Goal: Navigation & Orientation: Find specific page/section

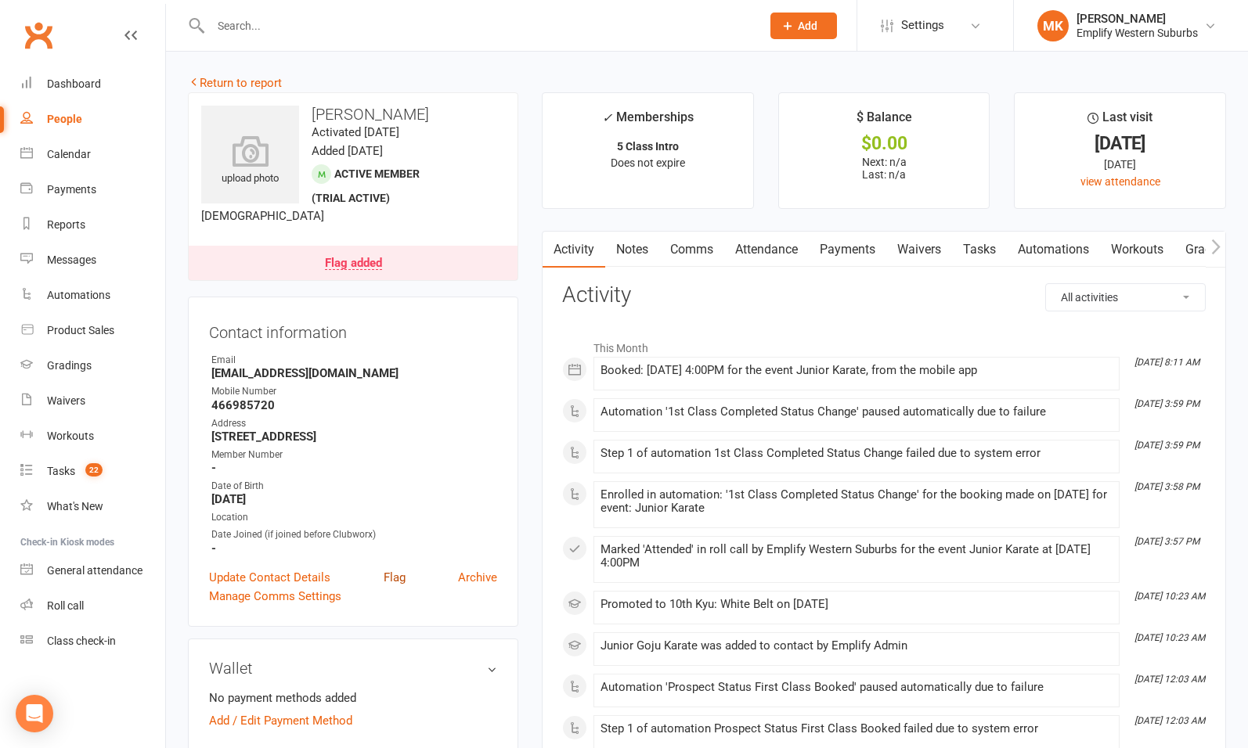
click at [388, 580] on link "Flag" at bounding box center [395, 577] width 22 height 19
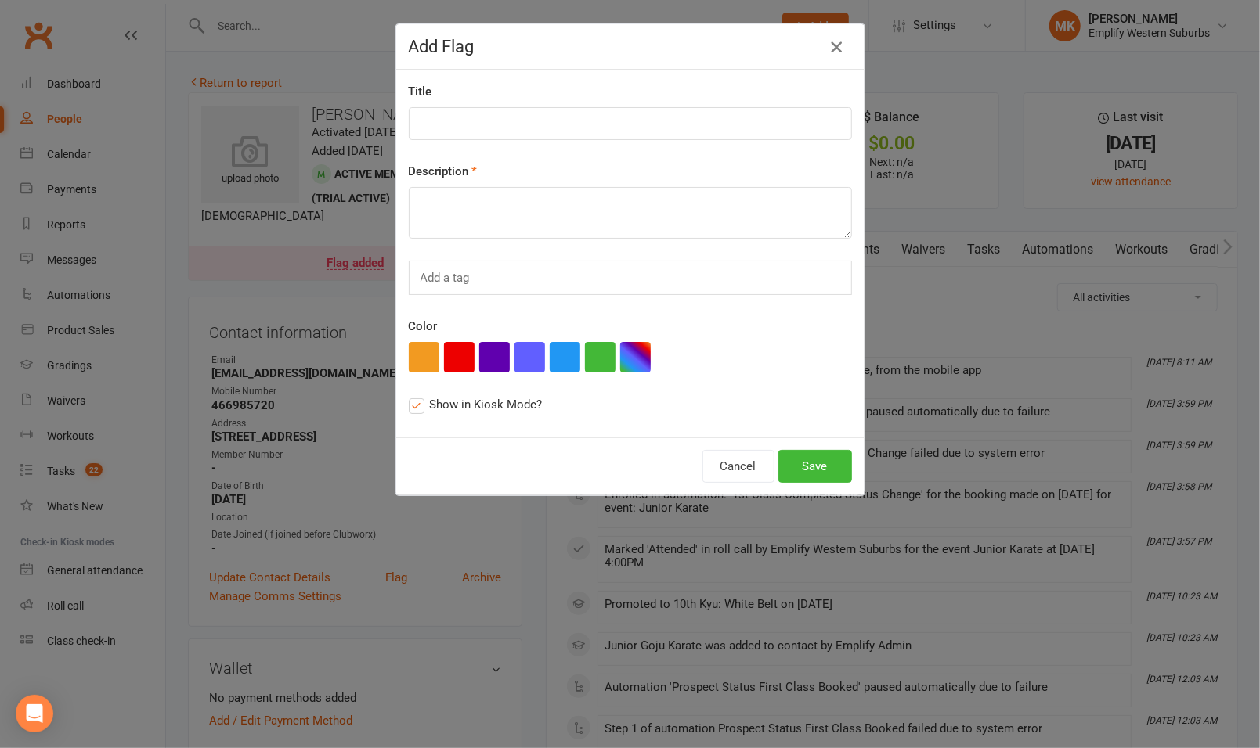
click at [833, 51] on icon "button" at bounding box center [836, 47] width 19 height 19
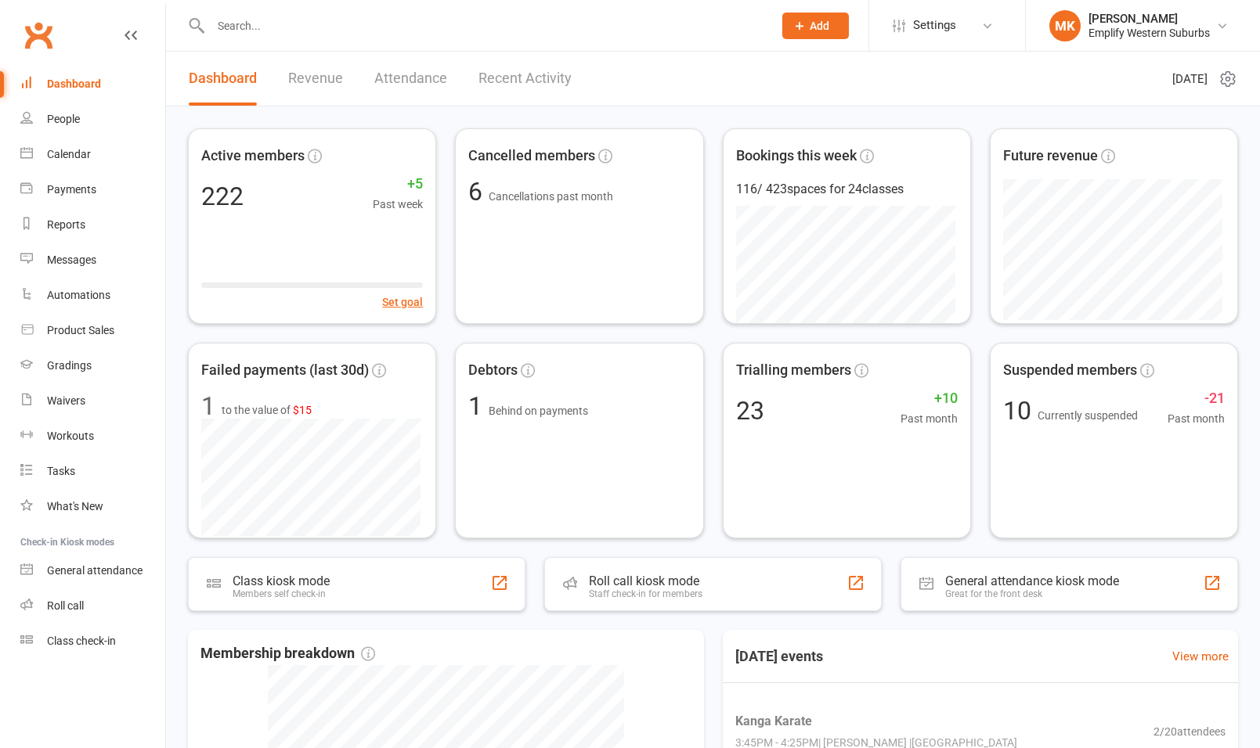
click at [1228, 80] on header "Dashboard Revenue Attendance Recent Activity Monday 11th, August 2025" at bounding box center [713, 79] width 1094 height 55
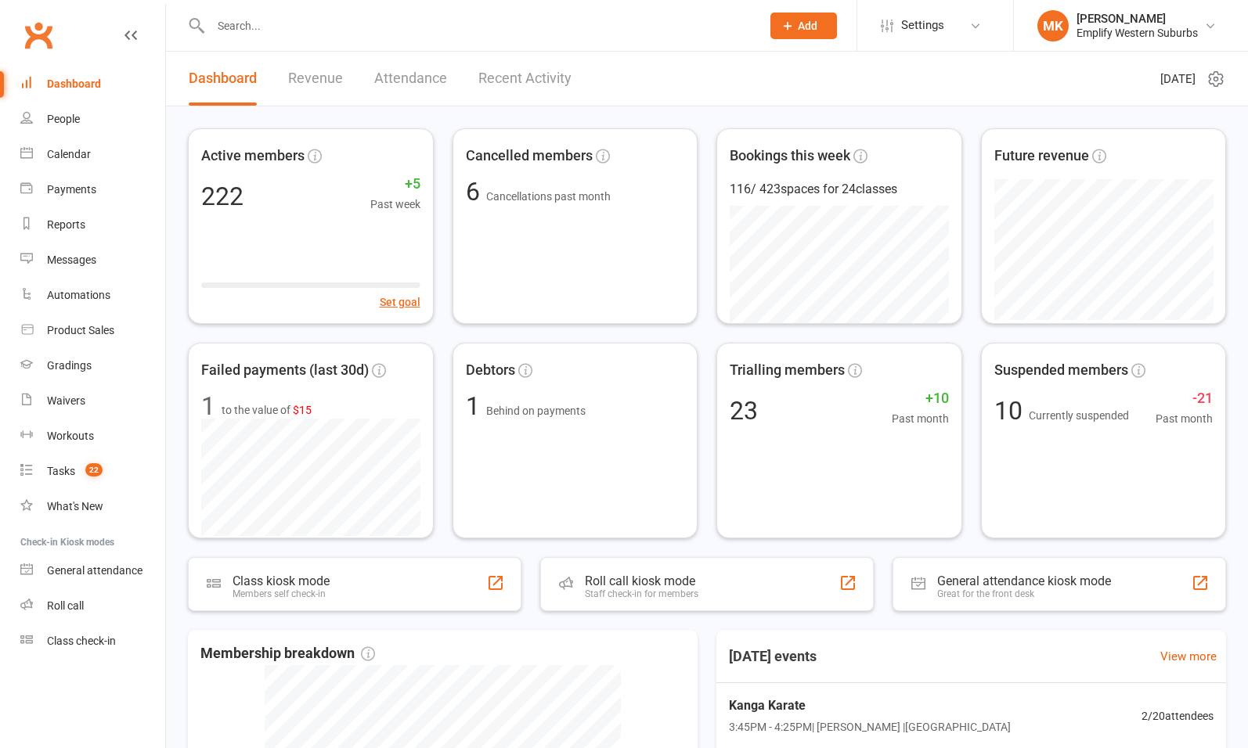
click at [1223, 80] on icon at bounding box center [1215, 79] width 19 height 19
click at [1152, 170] on link "Refresh cached data" at bounding box center [1135, 172] width 155 height 31
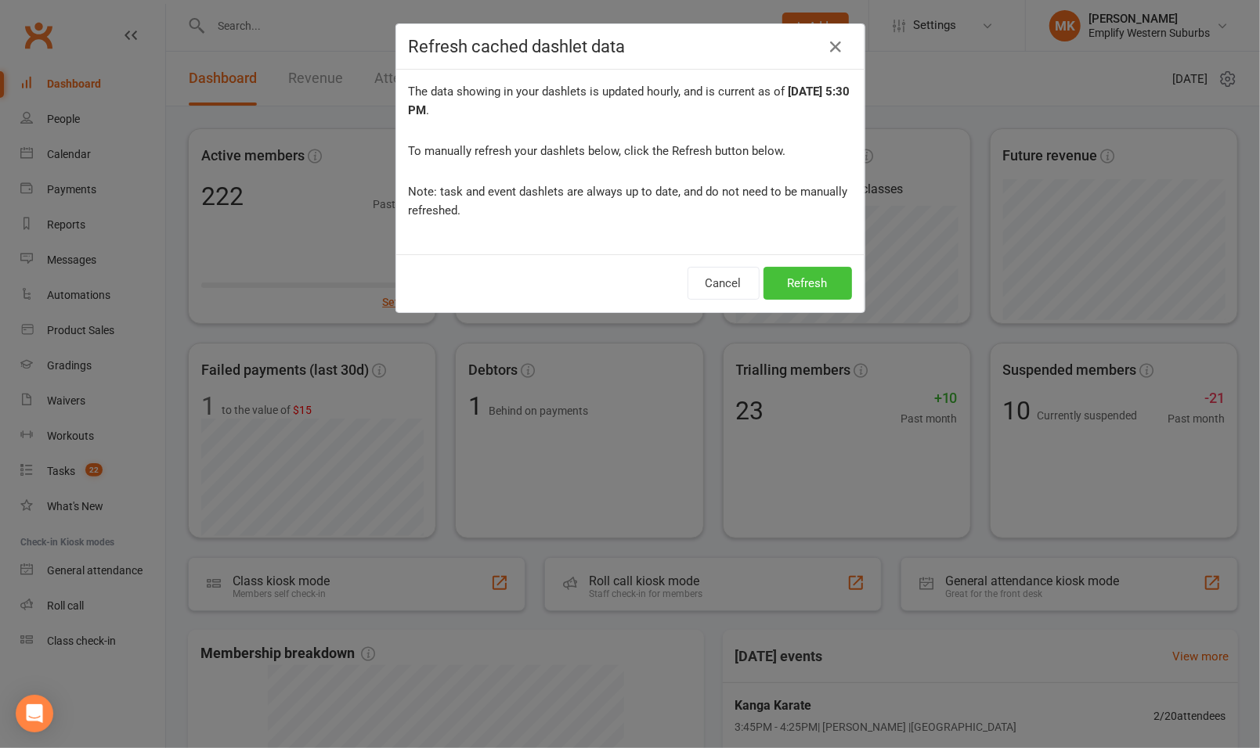
click at [786, 290] on button "Refresh" at bounding box center [807, 283] width 88 height 33
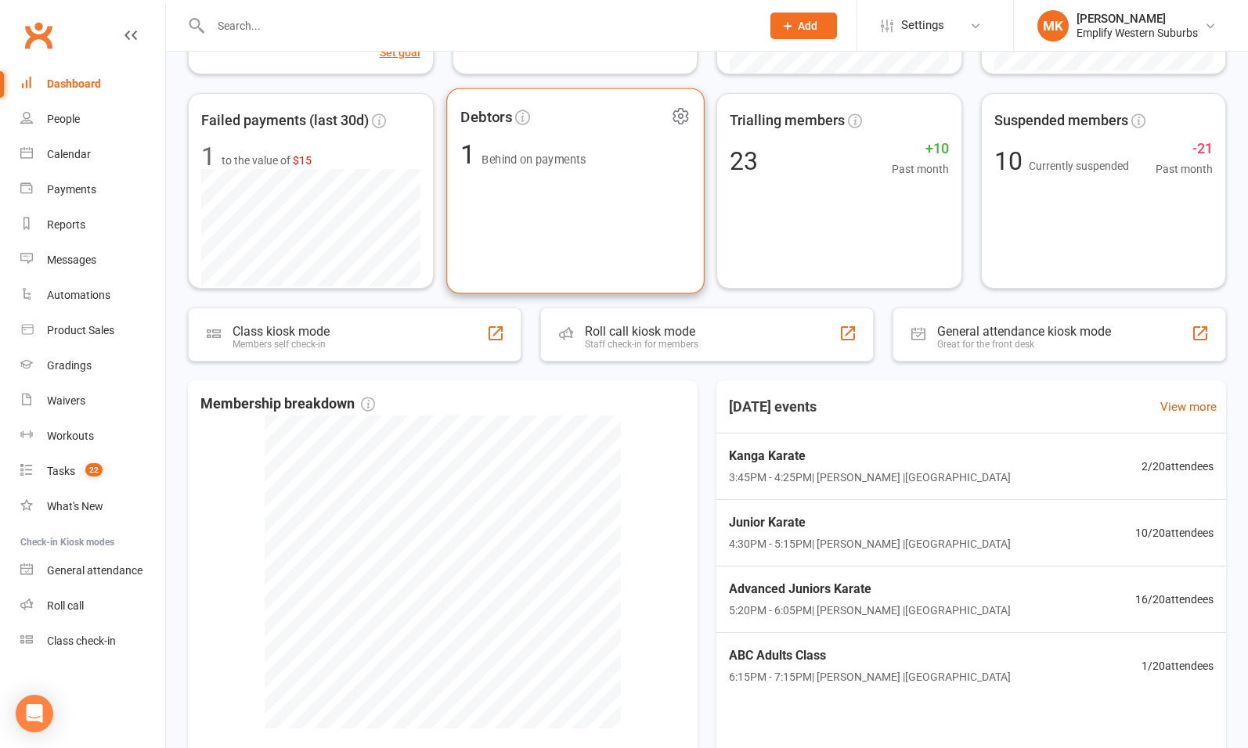
scroll to position [390, 0]
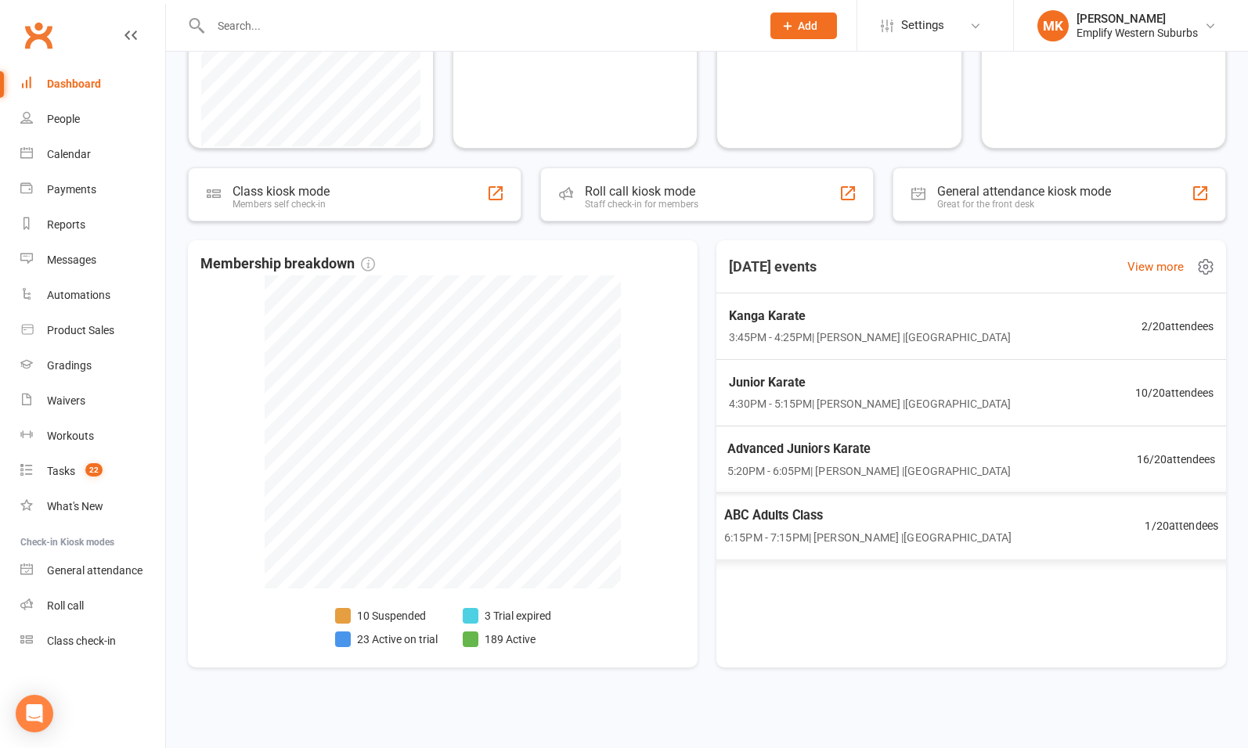
click at [898, 535] on span "6:15PM - 7:15PM | Vildan Muharemovic | Swanbourne Church Hall" at bounding box center [867, 537] width 287 height 18
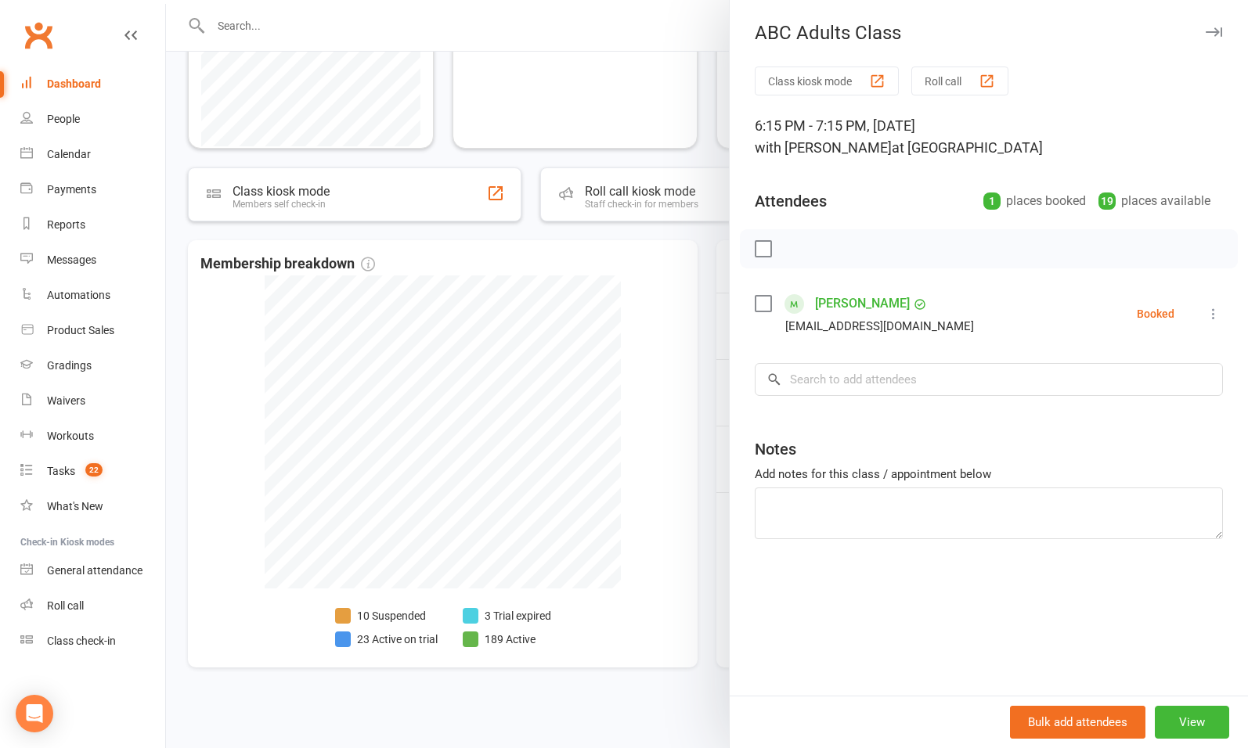
click at [703, 478] on div at bounding box center [707, 374] width 1082 height 748
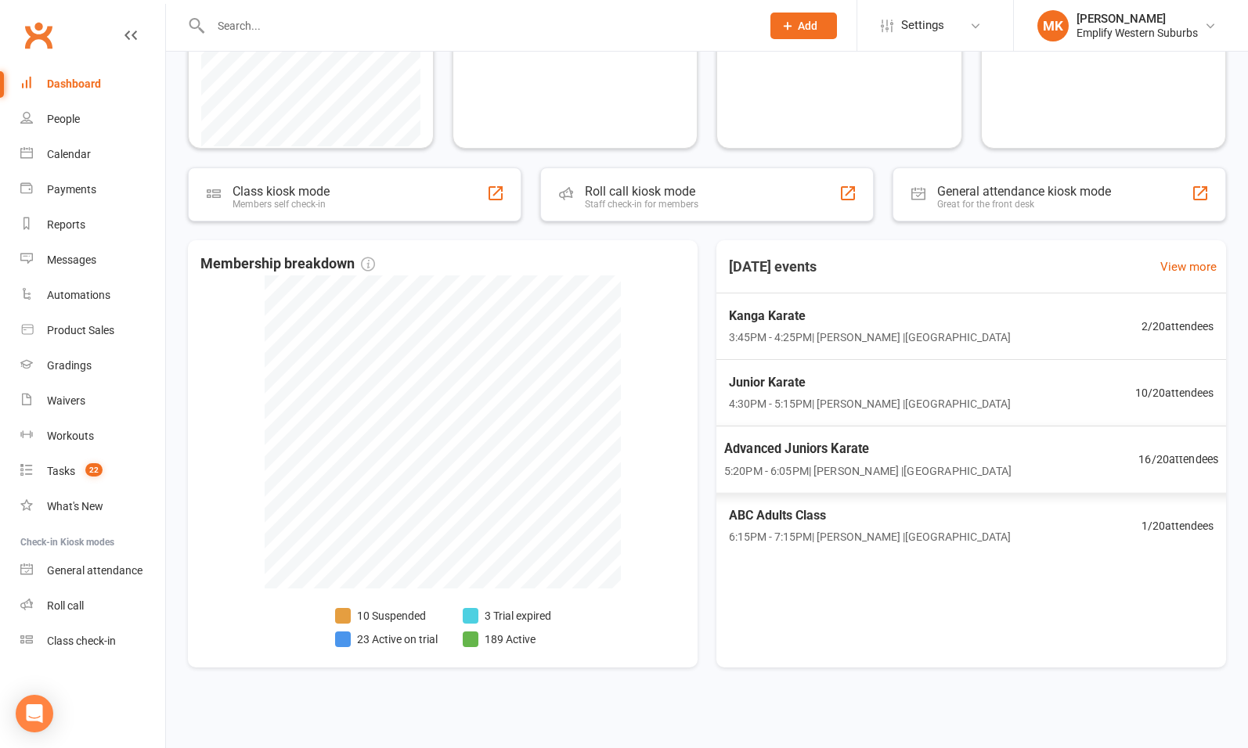
click at [1004, 467] on span "5:20PM - 6:05PM | Vildan Muharemovic | Swanbourne Church Hall" at bounding box center [867, 471] width 287 height 18
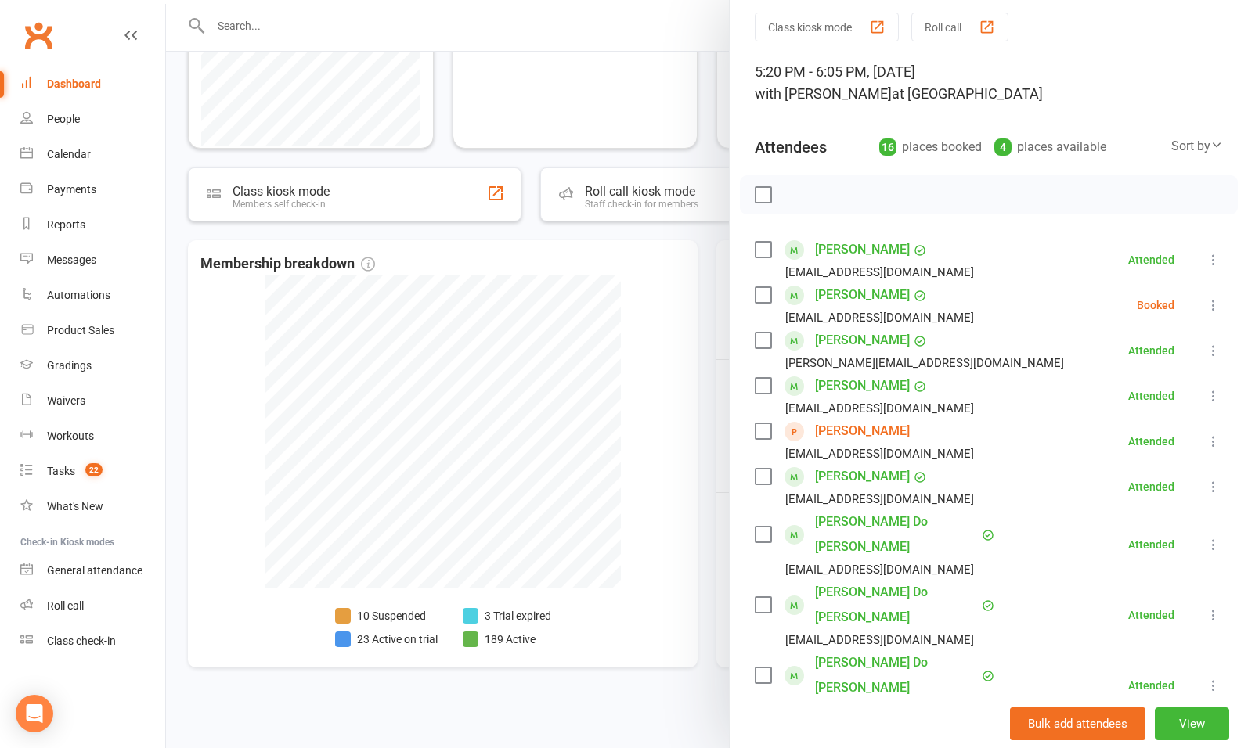
scroll to position [0, 0]
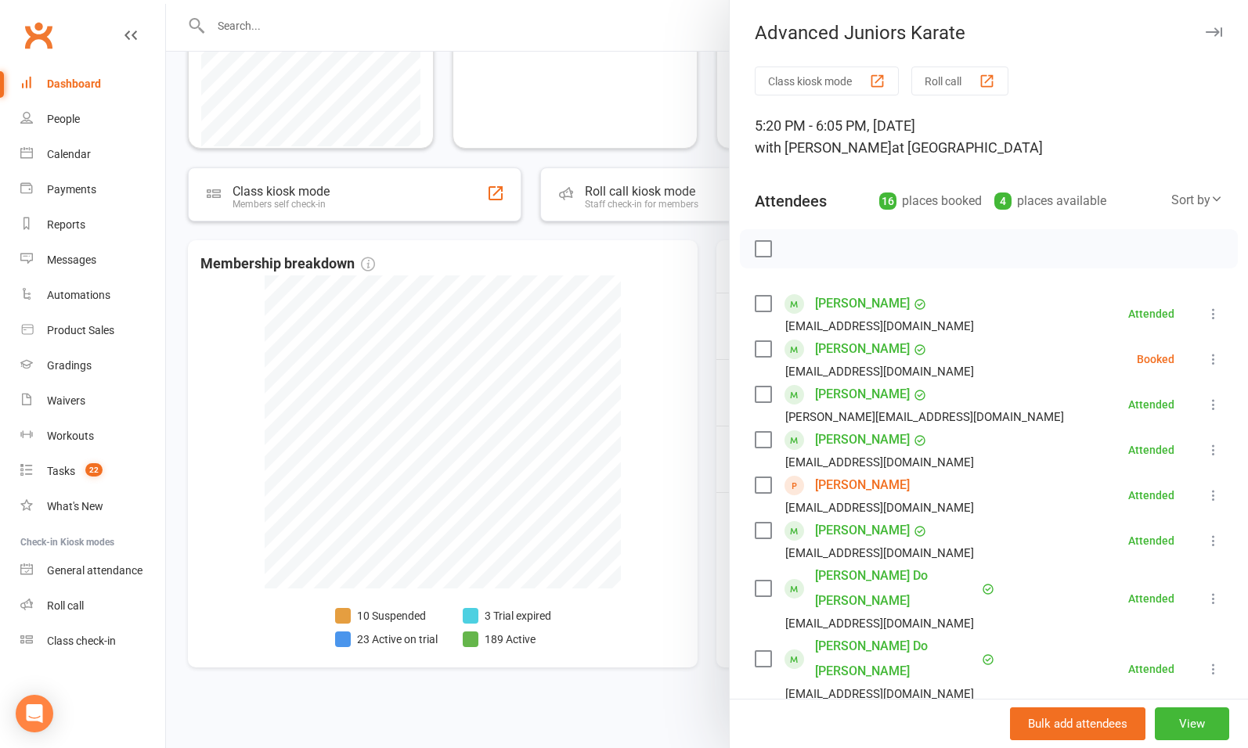
click at [660, 520] on div at bounding box center [707, 374] width 1082 height 748
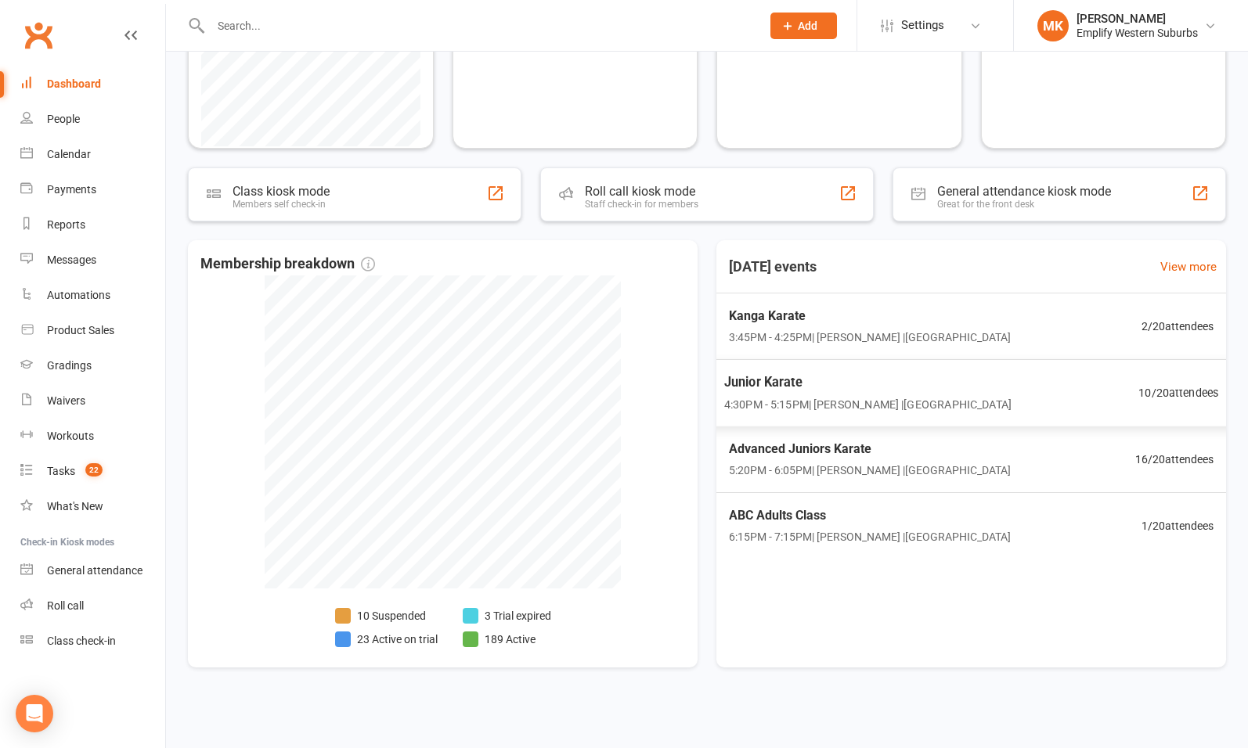
click at [913, 396] on span "4:30PM - 5:15PM | Vildan Muharemovic | Swanbourne Church Hall" at bounding box center [867, 404] width 287 height 18
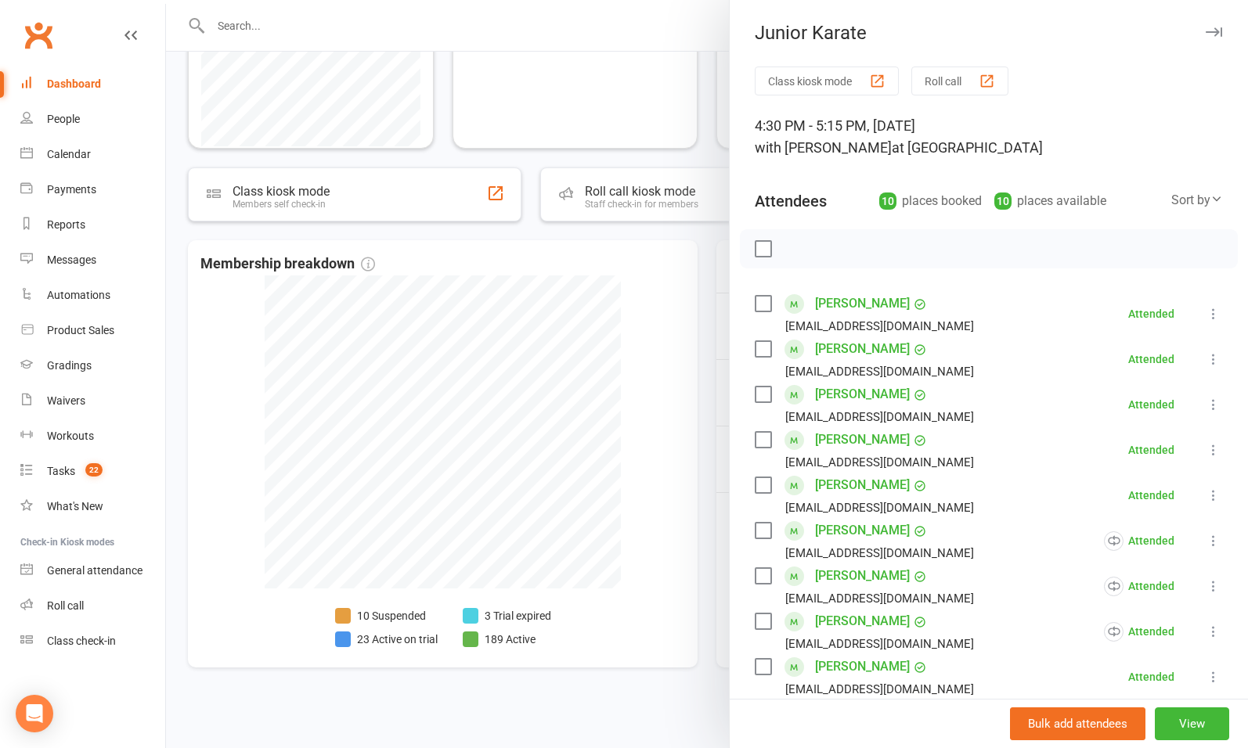
click at [655, 479] on div at bounding box center [707, 374] width 1082 height 748
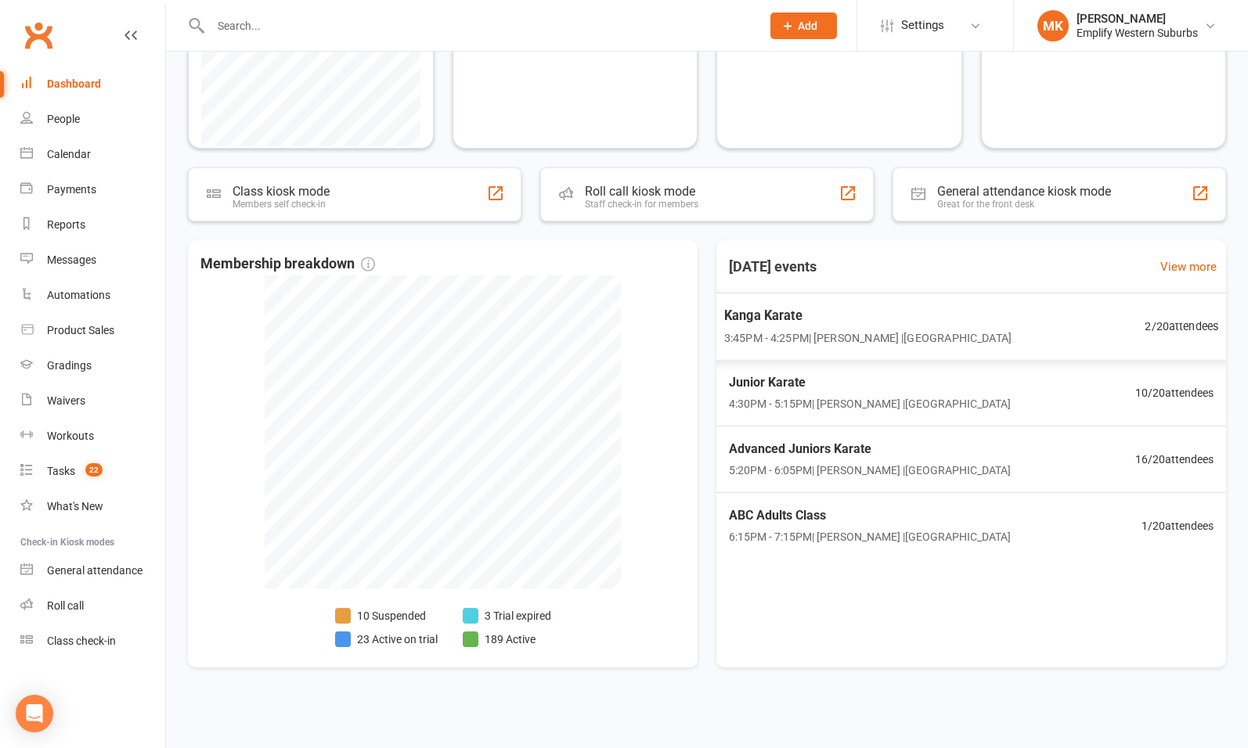
click at [984, 329] on span "3:45PM - 4:25PM | Vildan Muharemovic | Swanbourne Church Hall" at bounding box center [867, 338] width 287 height 18
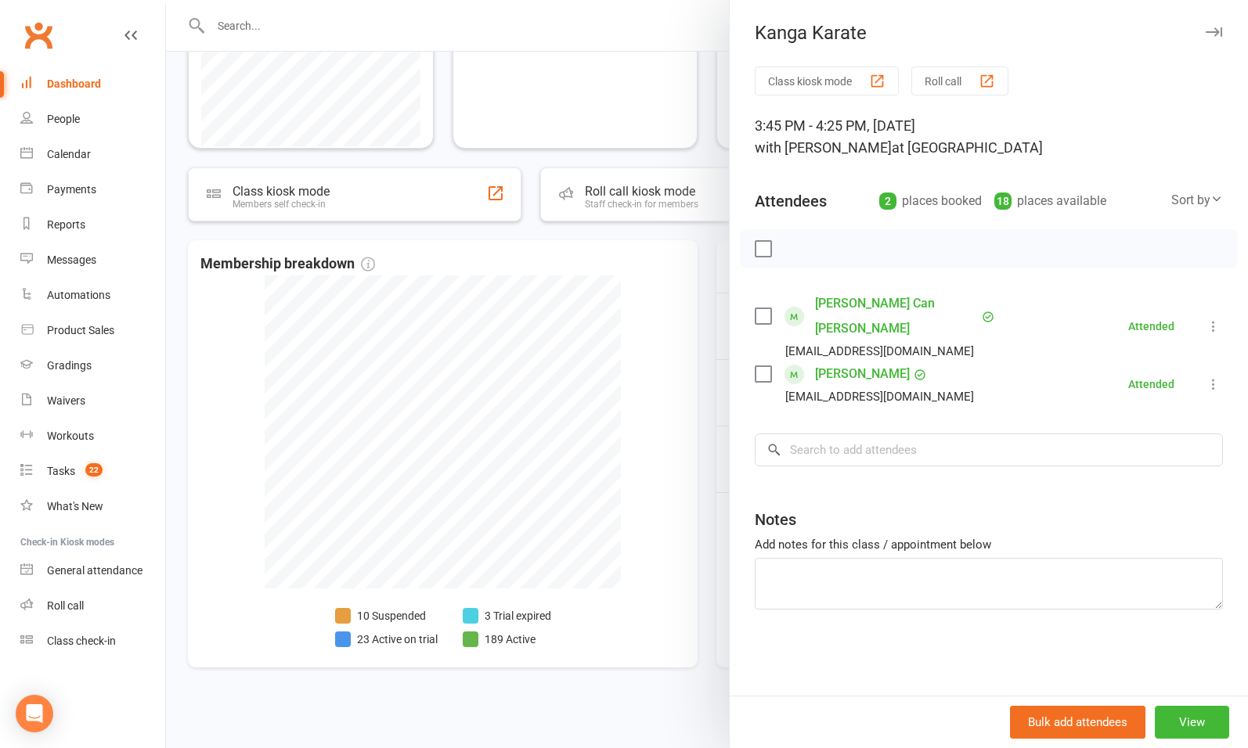
click at [700, 450] on div at bounding box center [707, 374] width 1082 height 748
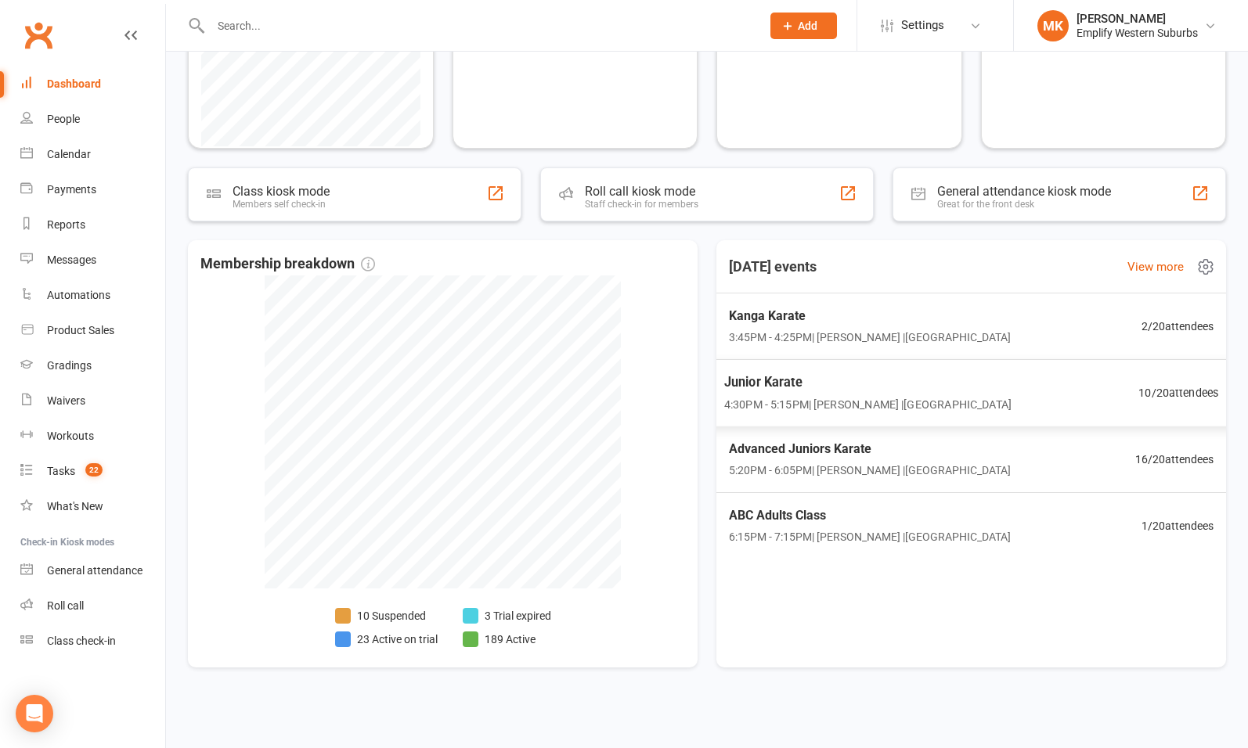
click at [818, 395] on span "4:30PM - 5:15PM | Vildan Muharemovic | Swanbourne Church Hall" at bounding box center [867, 404] width 287 height 18
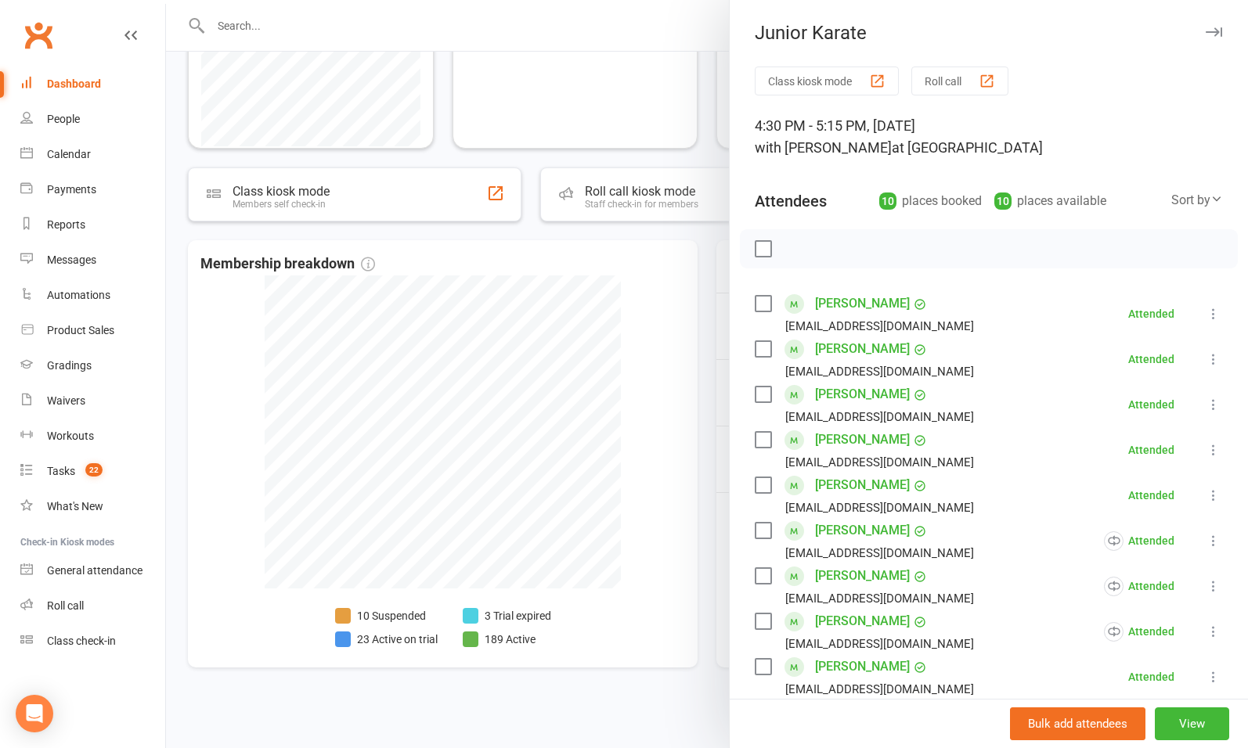
click at [680, 482] on div at bounding box center [707, 374] width 1082 height 748
